Goal: Task Accomplishment & Management: Manage account settings

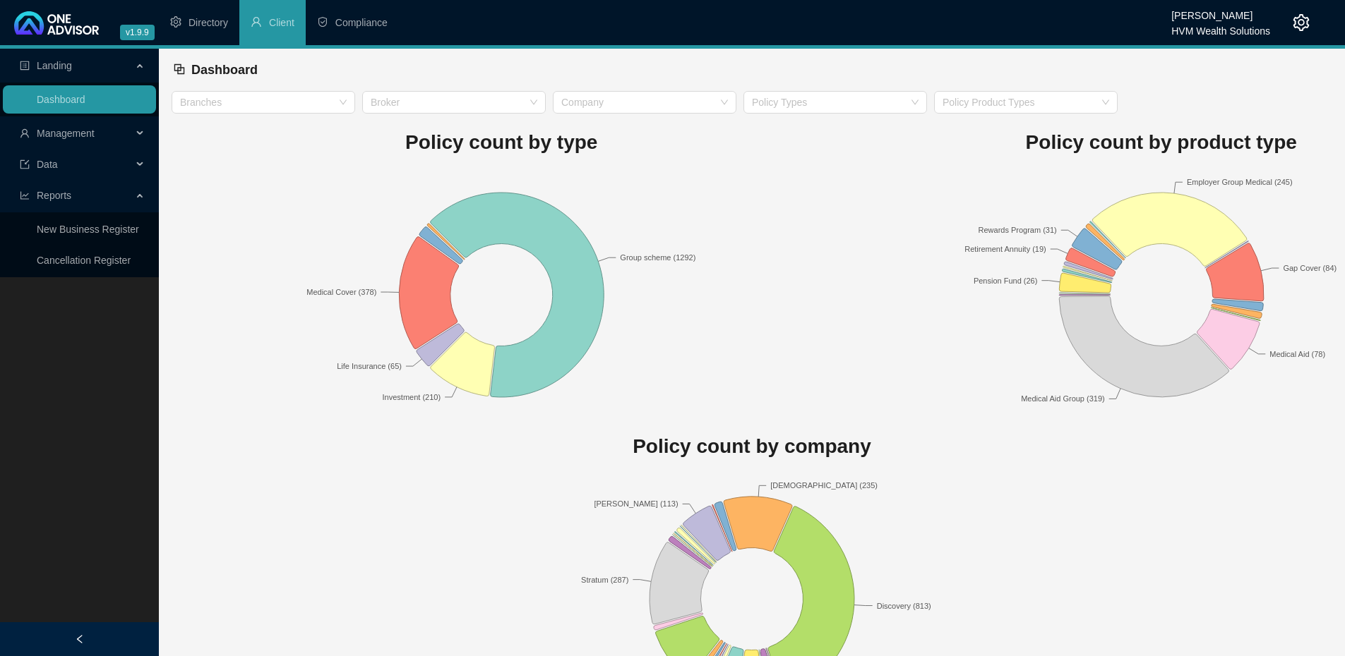
click at [73, 132] on span "Management" at bounding box center [66, 133] width 58 height 11
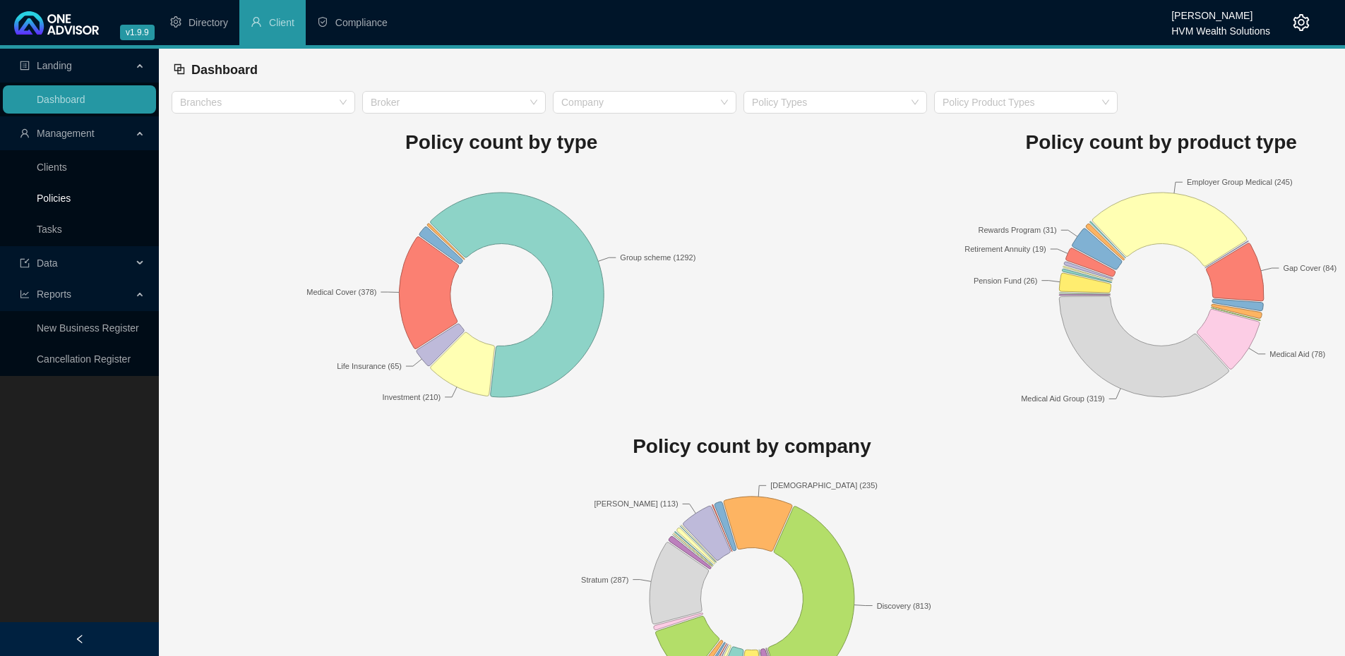
click at [57, 198] on link "Policies" at bounding box center [54, 198] width 34 height 11
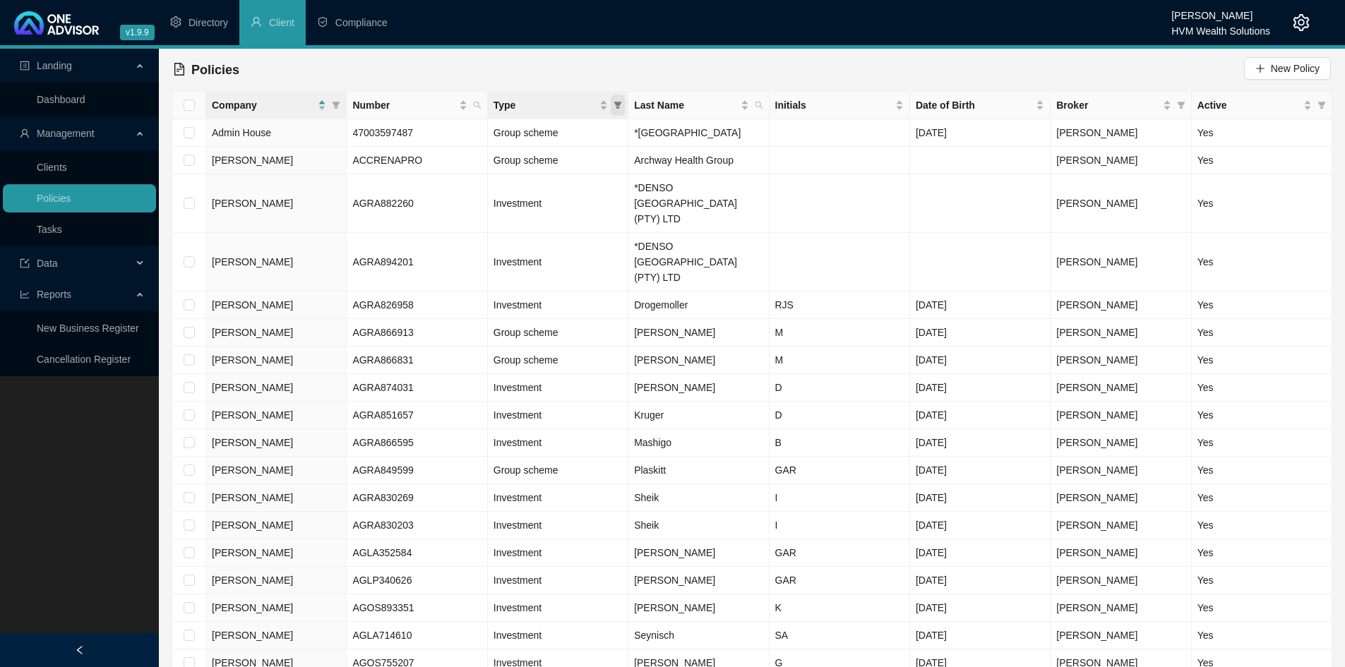
click at [616, 104] on icon "filter" at bounding box center [618, 105] width 8 height 7
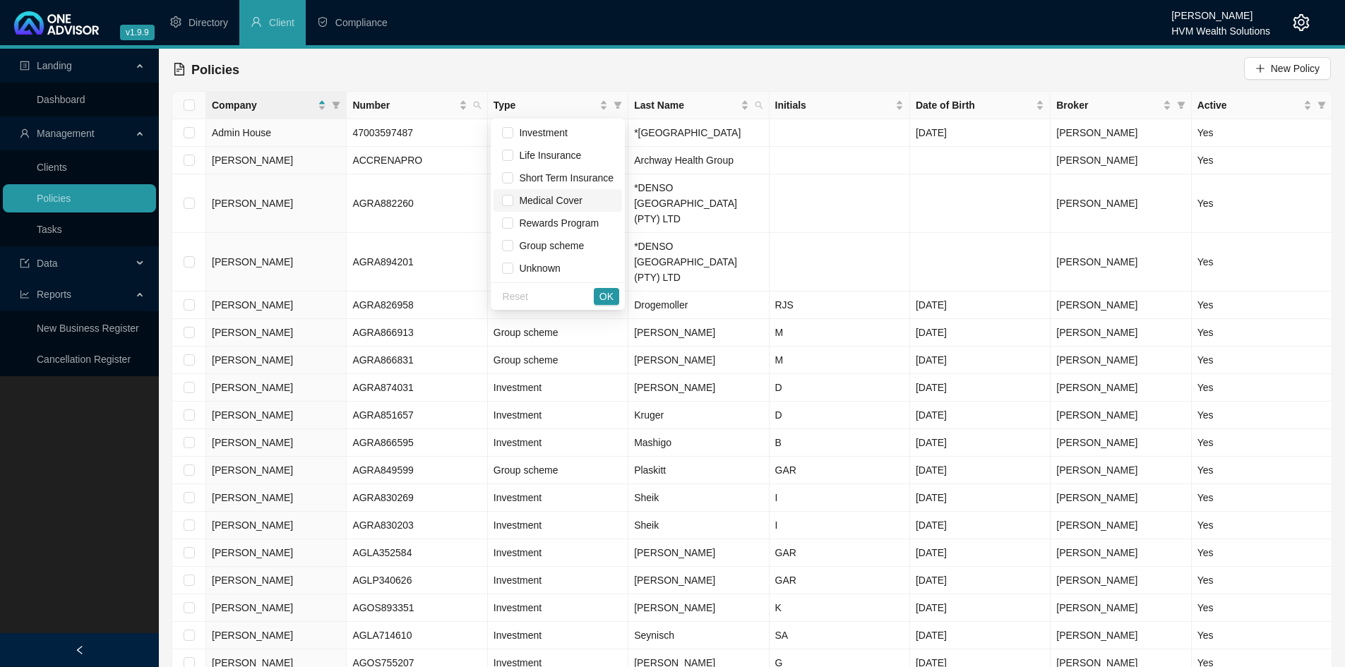
click at [575, 198] on span "Medical Cover" at bounding box center [547, 200] width 68 height 11
checkbox input "true"
click at [604, 294] on span "OK" at bounding box center [606, 297] width 14 height 16
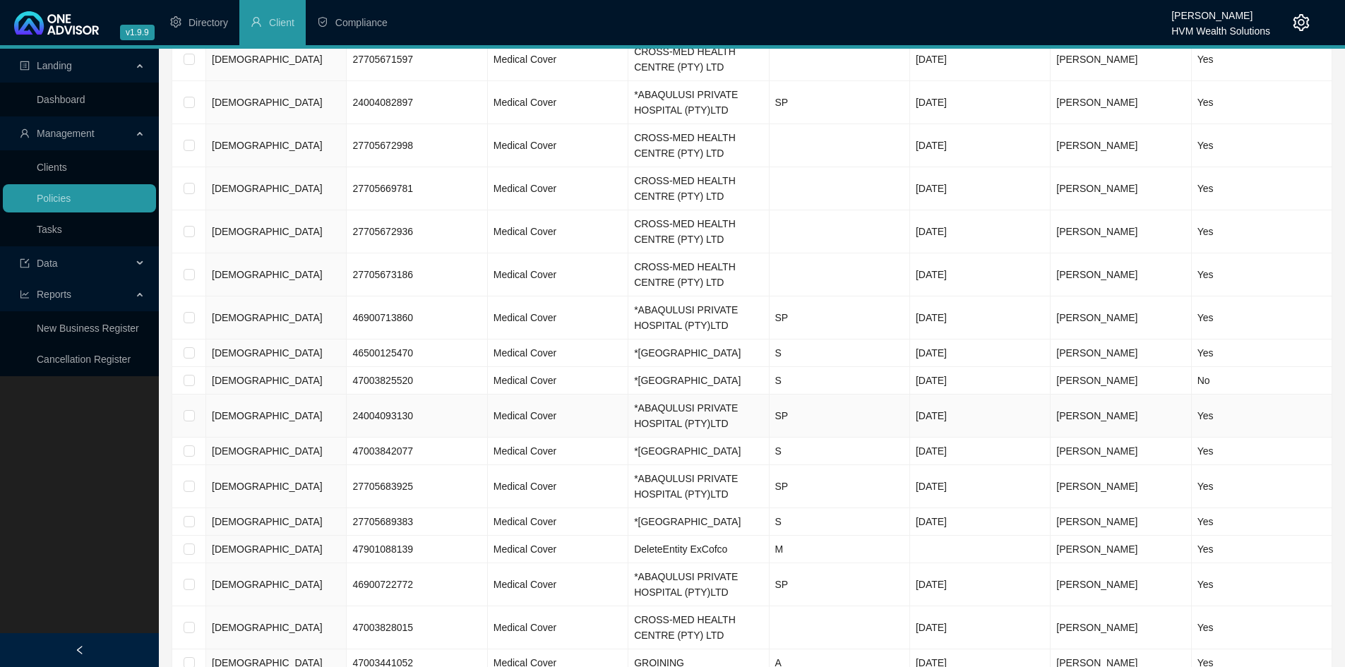
scroll to position [1567, 0]
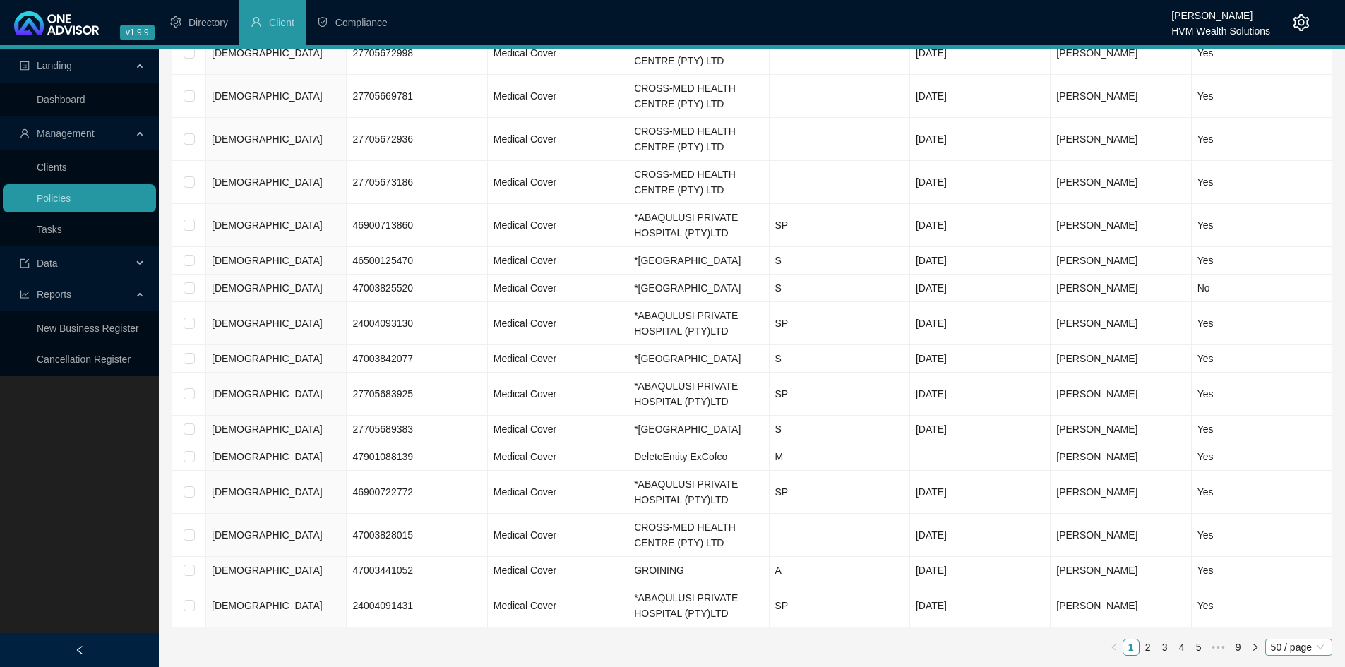
click at [1315, 653] on span "50 / page" at bounding box center [1298, 647] width 56 height 16
click at [1301, 624] on div "100 / page" at bounding box center [1299, 622] width 47 height 16
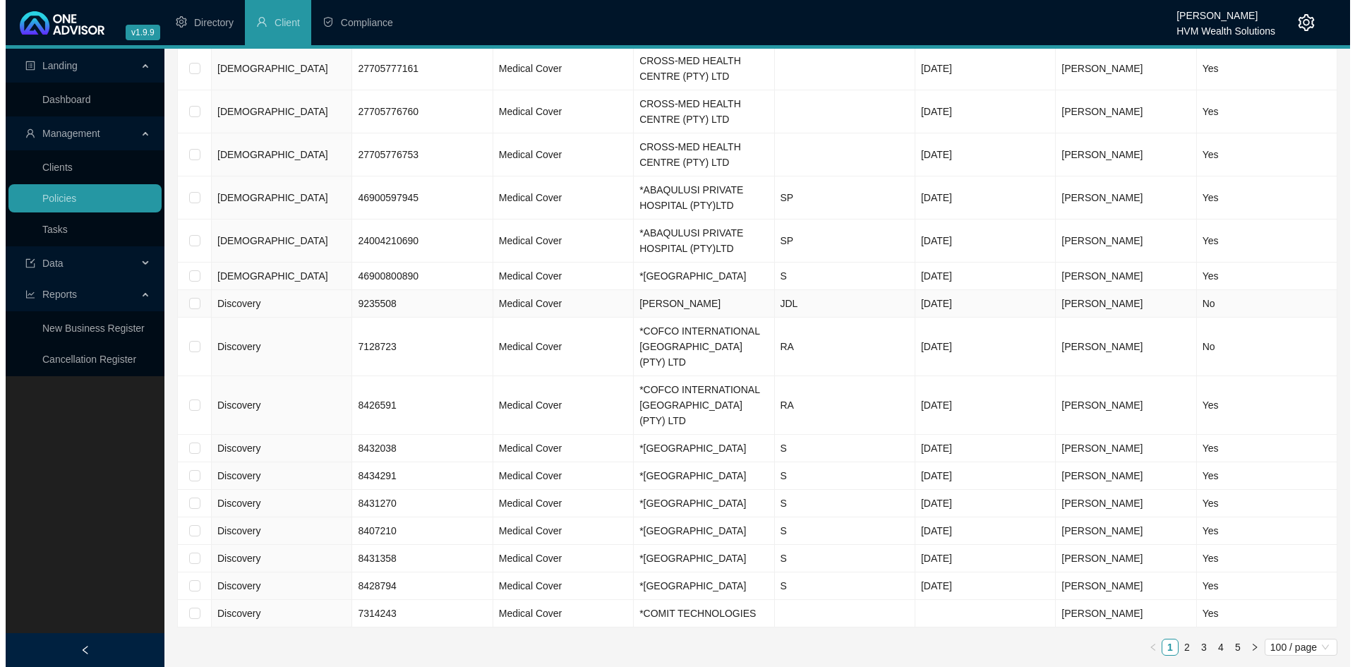
scroll to position [3611, 0]
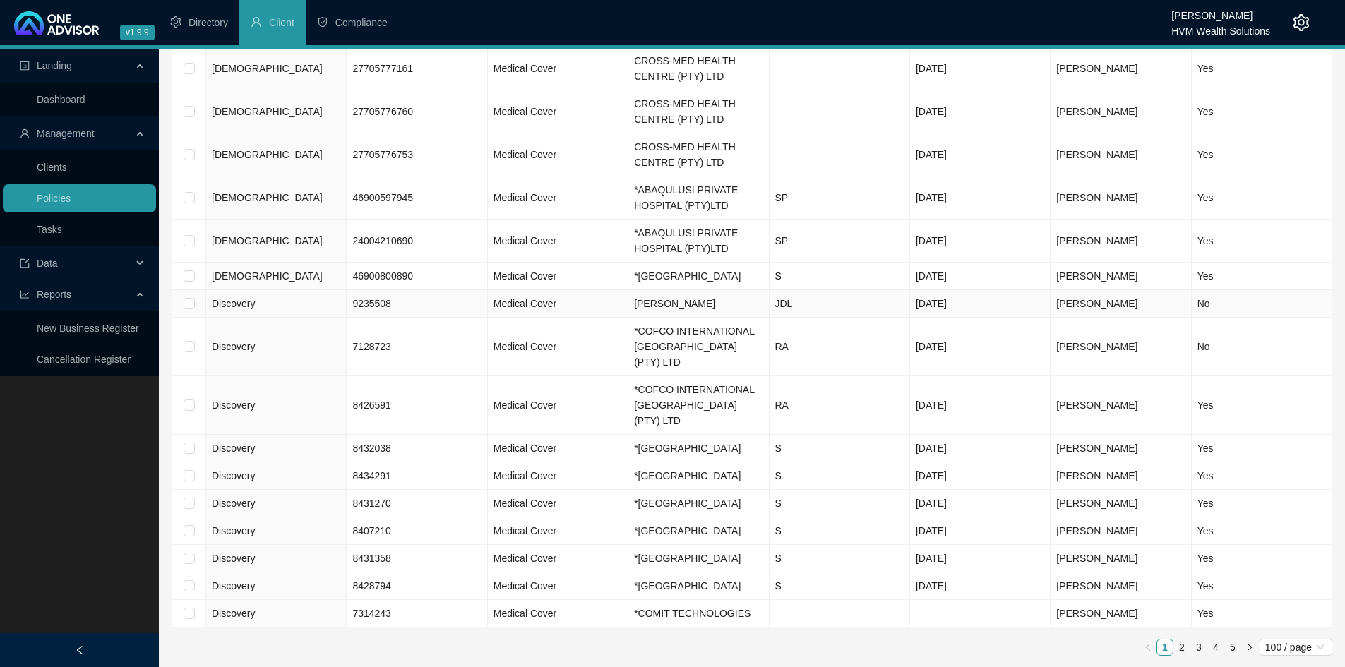
click at [693, 290] on td "[PERSON_NAME]" at bounding box center [698, 304] width 140 height 28
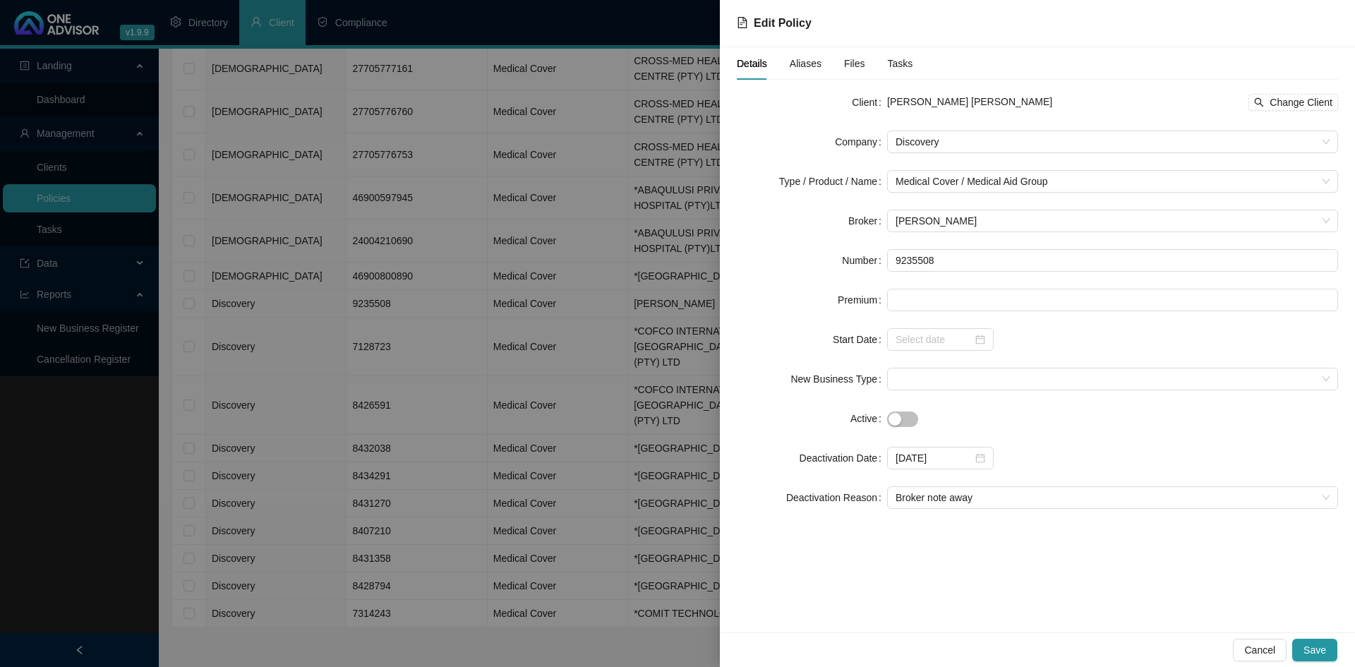
click at [642, 371] on div at bounding box center [677, 333] width 1355 height 667
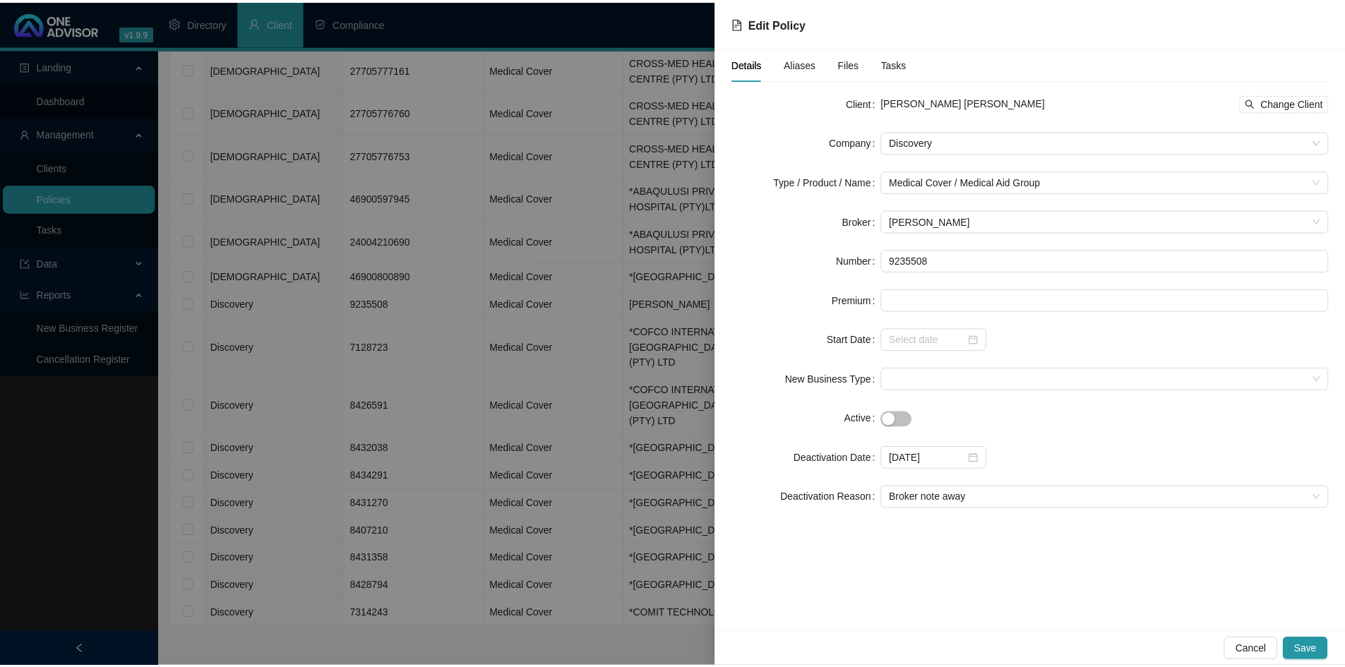
scroll to position [0, 0]
